Goal: Navigation & Orientation: Find specific page/section

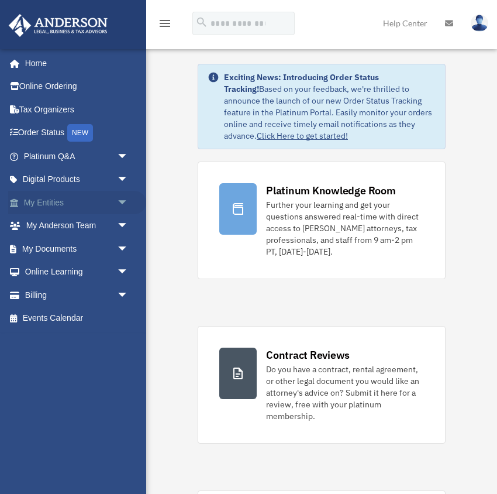
click at [49, 199] on link "My Entities arrow_drop_down" at bounding box center [77, 202] width 138 height 23
click at [51, 201] on link "My Entities arrow_drop_down" at bounding box center [77, 202] width 138 height 23
click at [50, 201] on link "My Entities arrow_drop_down" at bounding box center [77, 202] width 138 height 23
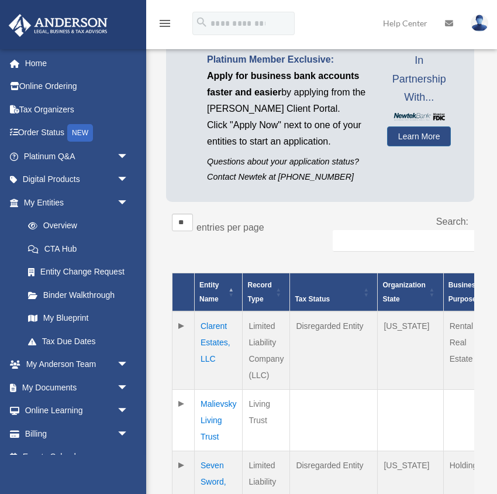
scroll to position [150, 0]
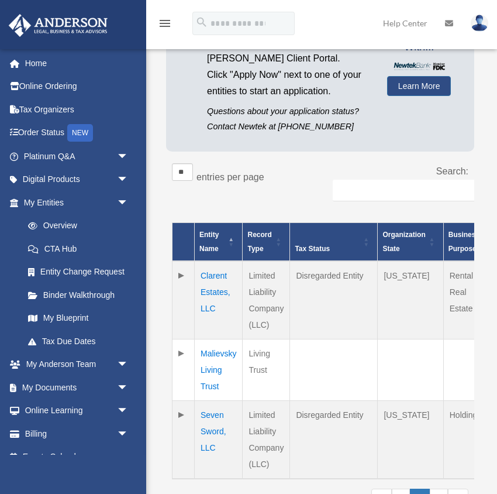
click at [213, 421] on td "Seven Sword, LLC" at bounding box center [219, 440] width 48 height 78
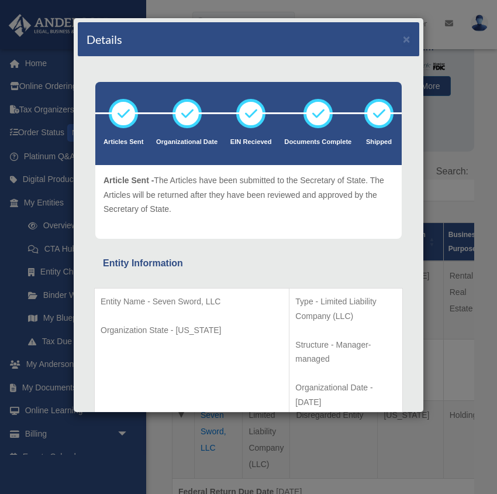
scroll to position [0, 0]
click at [229, 6] on div "Details × Articles Sent Organizational Date" at bounding box center [248, 247] width 497 height 494
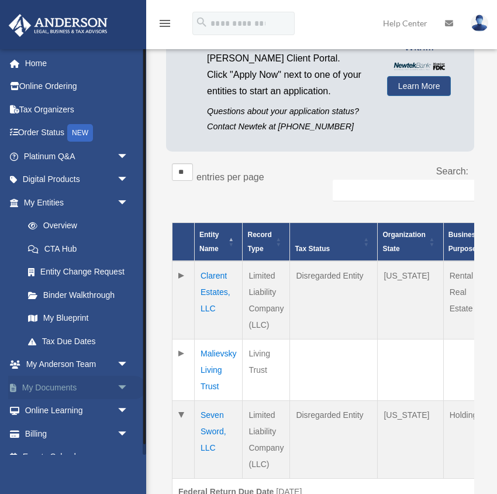
click at [67, 378] on link "My Documents arrow_drop_down" at bounding box center [77, 387] width 138 height 23
click at [121, 383] on span "arrow_drop_down" at bounding box center [128, 388] width 23 height 24
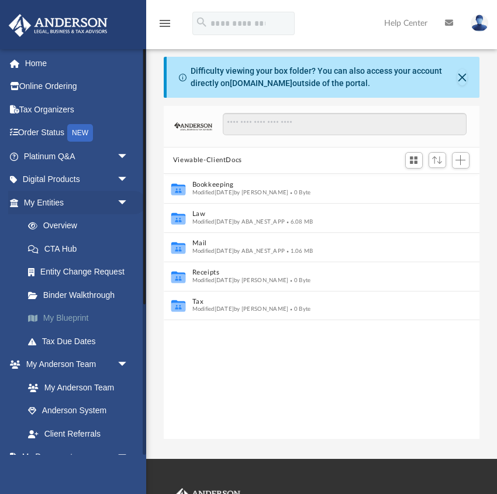
scroll to position [266, 316]
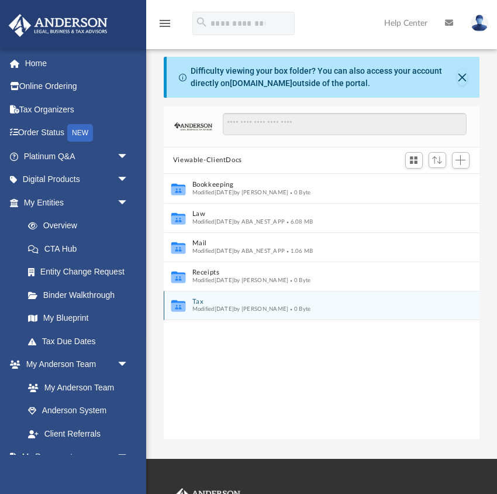
click at [199, 306] on span "Modified [DATE] by [PERSON_NAME]" at bounding box center [240, 309] width 97 height 6
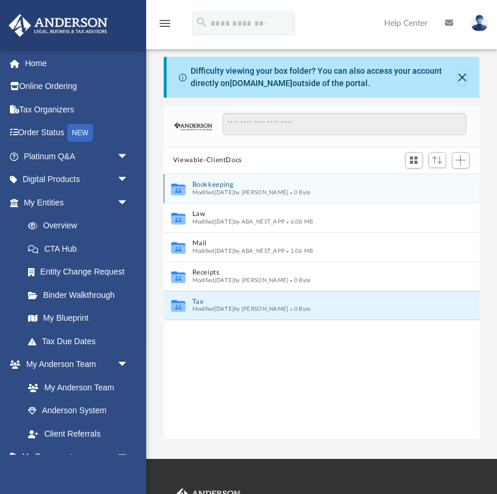
click at [221, 189] on span "Modified [DATE] by [PERSON_NAME]" at bounding box center [240, 192] width 97 height 6
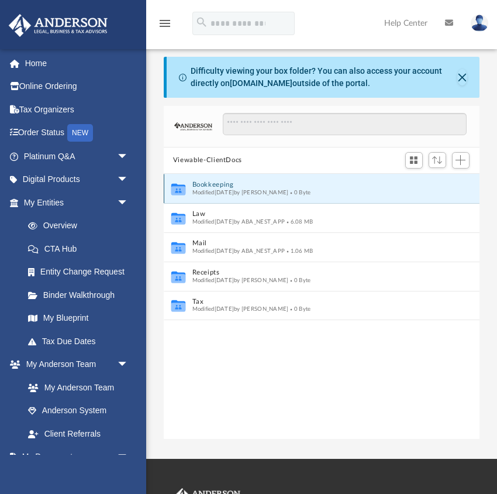
click at [207, 191] on span "Modified [DATE] by [PERSON_NAME]" at bounding box center [240, 192] width 97 height 6
click at [178, 185] on icon "grid" at bounding box center [178, 189] width 14 height 9
